Goal: Navigation & Orientation: Find specific page/section

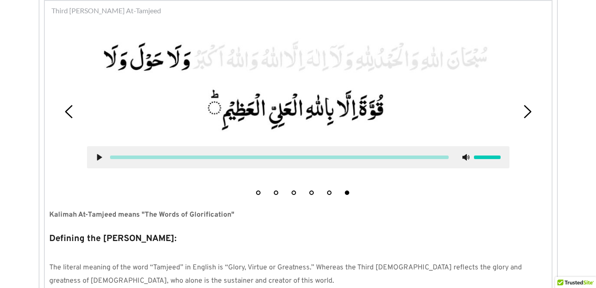
click at [100, 156] on icon at bounding box center [99, 157] width 7 height 7
click at [100, 156] on use at bounding box center [99, 157] width 6 height 7
click at [100, 156] on icon at bounding box center [99, 157] width 7 height 7
click at [99, 157] on icon at bounding box center [99, 157] width 7 height 7
click at [97, 157] on use at bounding box center [99, 157] width 5 height 7
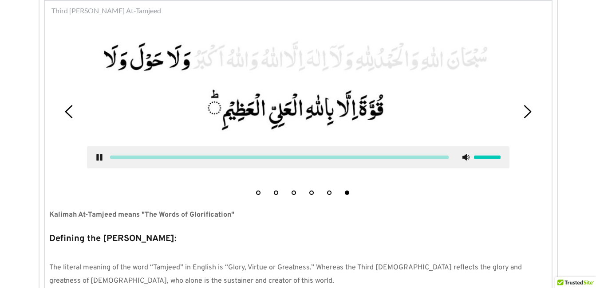
click at [97, 157] on use at bounding box center [99, 157] width 6 height 7
click at [97, 154] on icon at bounding box center [99, 157] width 7 height 7
click at [99, 154] on icon at bounding box center [99, 157] width 7 height 7
click at [98, 157] on use at bounding box center [99, 157] width 6 height 7
